Goal: Check status: Check status

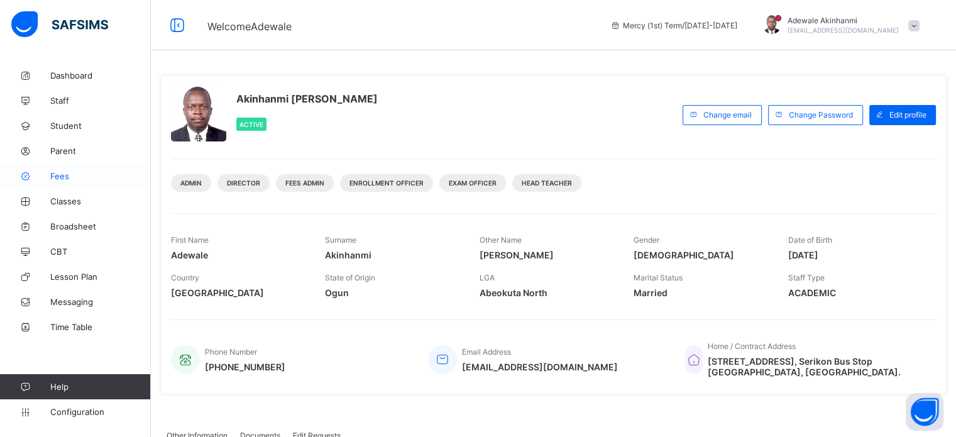
click at [48, 167] on link "Fees" at bounding box center [75, 175] width 151 height 25
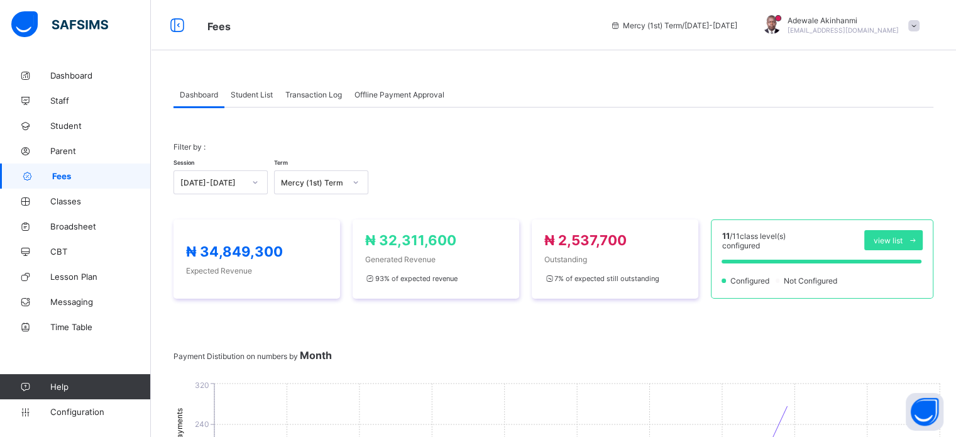
click at [261, 96] on span "Student List" at bounding box center [252, 94] width 42 height 9
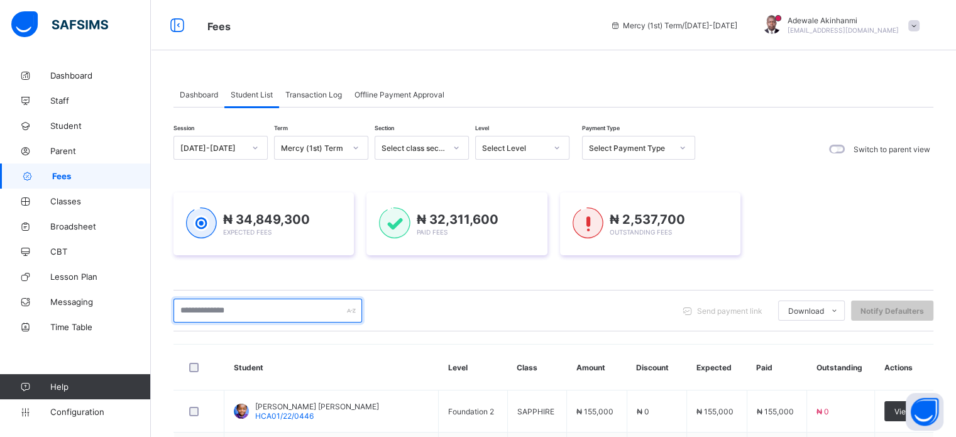
click at [234, 309] on input "text" at bounding box center [267, 311] width 189 height 24
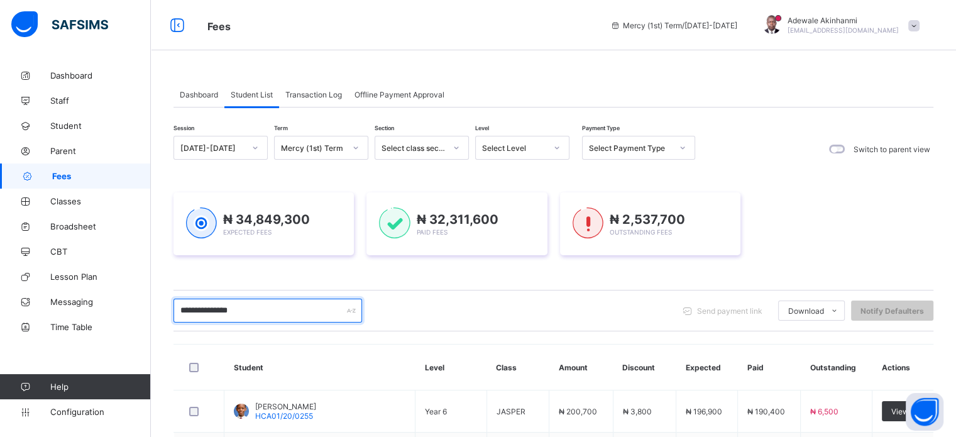
type input "**********"
click at [351, 147] on div at bounding box center [355, 148] width 21 height 20
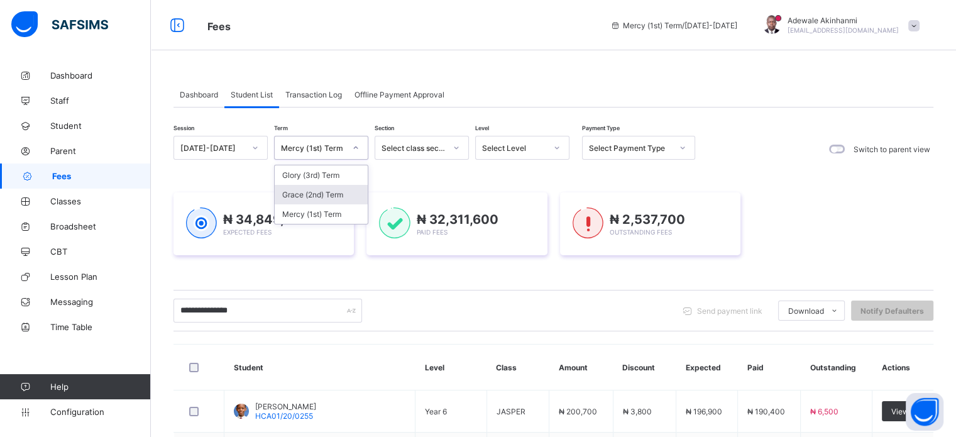
click at [345, 191] on div "Grace (2nd) Term" at bounding box center [321, 194] width 93 height 19
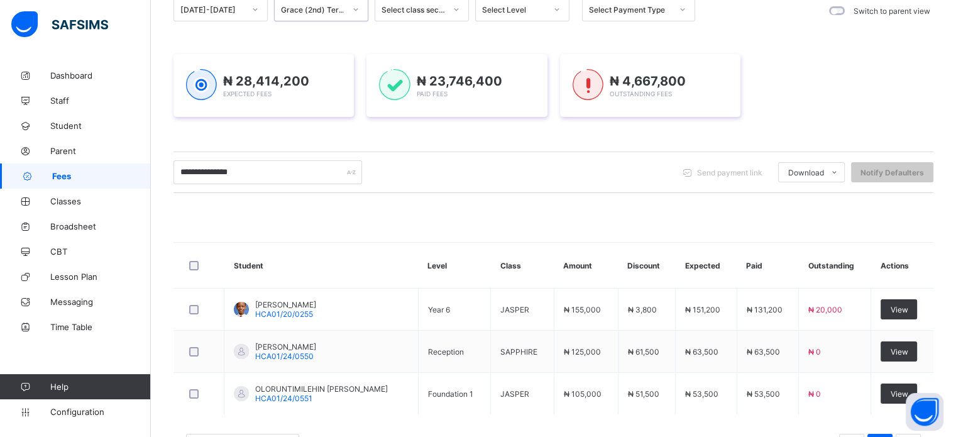
scroll to position [190, 0]
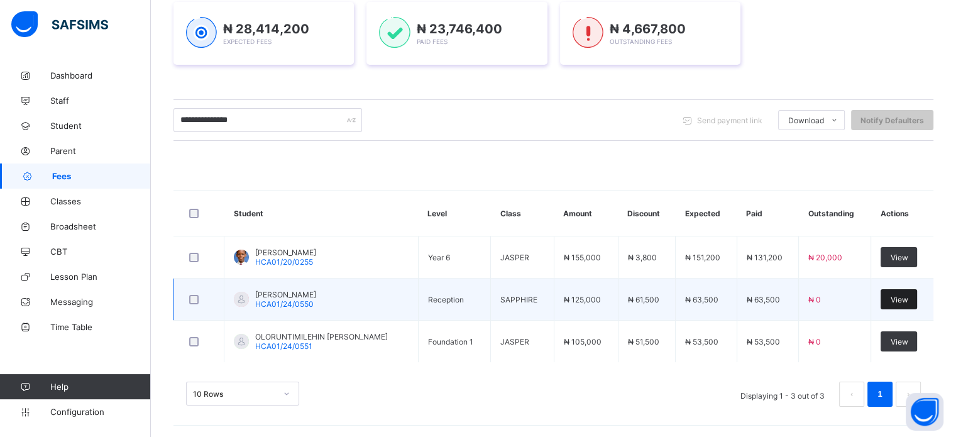
click at [917, 295] on div "View" at bounding box center [898, 299] width 36 height 20
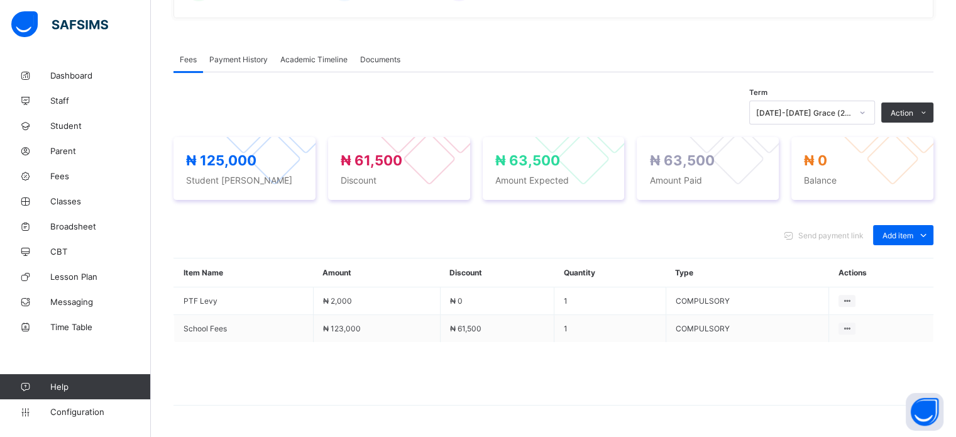
scroll to position [389, 0]
